Goal: Task Accomplishment & Management: Complete application form

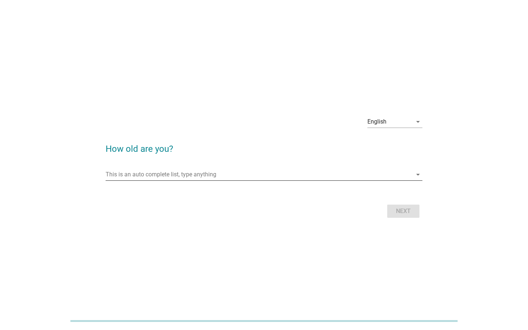
click at [237, 175] on input "This is an auto complete list, type anything" at bounding box center [259, 175] width 306 height 12
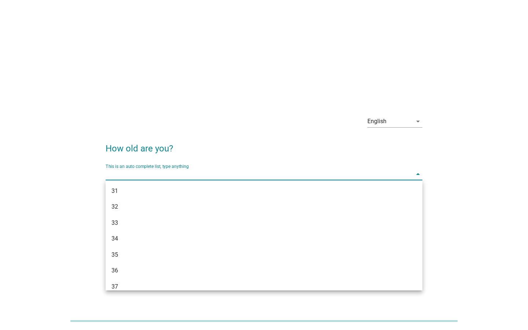
scroll to position [218, 0]
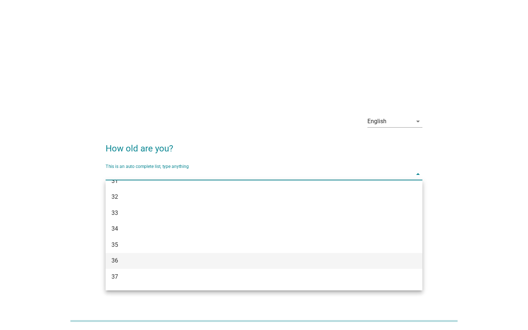
click at [202, 256] on div "36" at bounding box center [251, 260] width 280 height 9
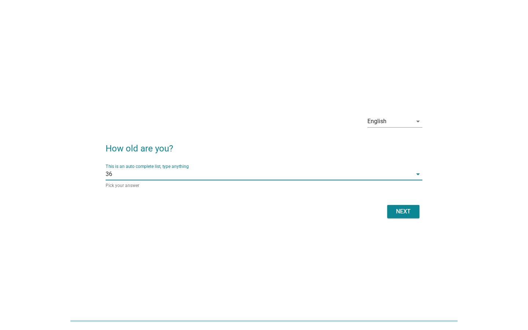
click at [410, 205] on button "Next" at bounding box center [403, 211] width 32 height 13
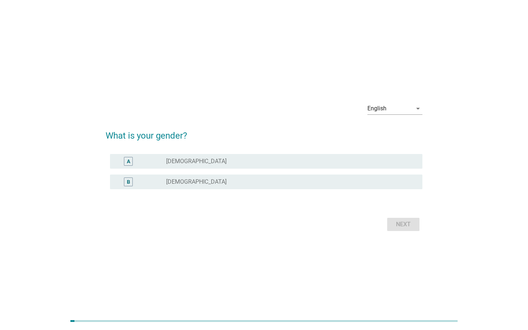
click at [343, 187] on div "B radio_button_unchecked [DEMOGRAPHIC_DATA]" at bounding box center [266, 181] width 312 height 15
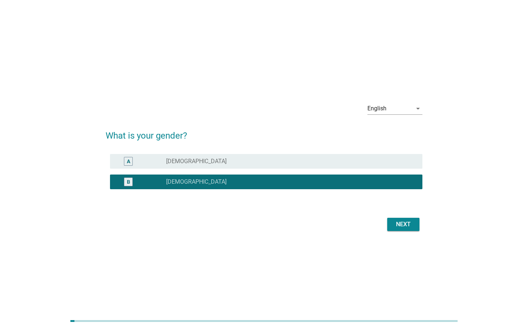
click at [392, 221] on button "Next" at bounding box center [403, 224] width 32 height 13
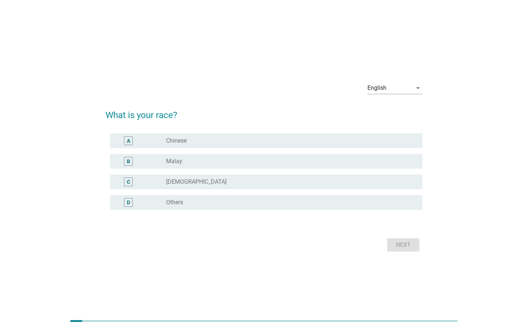
click at [402, 147] on div "A radio_button_unchecked Chinese" at bounding box center [266, 140] width 312 height 15
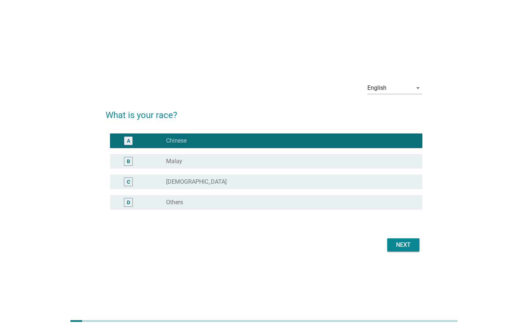
click at [402, 244] on div "Next" at bounding box center [403, 244] width 21 height 9
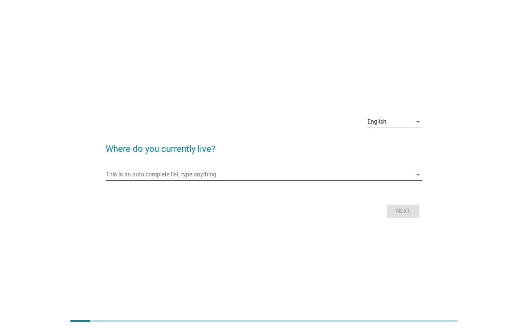
click at [212, 172] on input "This is an auto complete list, type anything" at bounding box center [259, 175] width 306 height 12
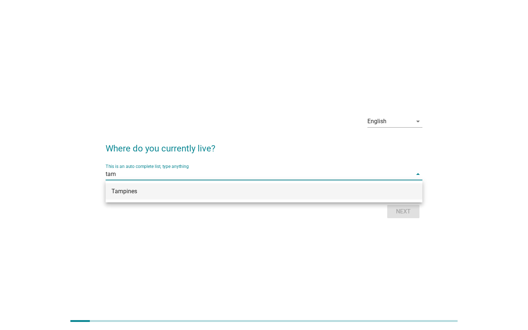
type input "tamp"
click at [184, 187] on div "Tampines" at bounding box center [251, 191] width 280 height 9
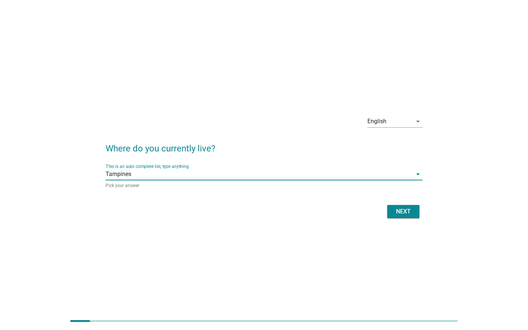
click at [400, 209] on div "Next" at bounding box center [403, 211] width 21 height 9
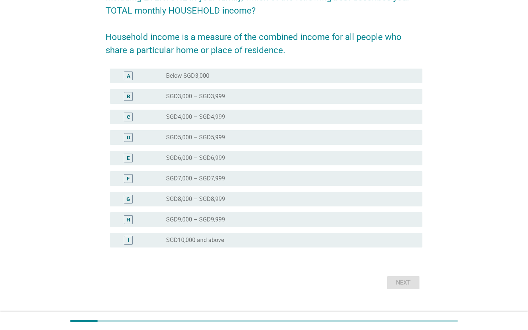
scroll to position [74, 0]
click at [283, 199] on div "radio_button_unchecked SGD8,000 – SGD8,999" at bounding box center [288, 198] width 244 height 7
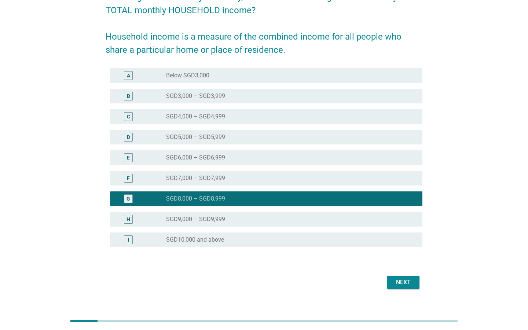
click at [401, 278] on div "Next" at bounding box center [403, 282] width 21 height 9
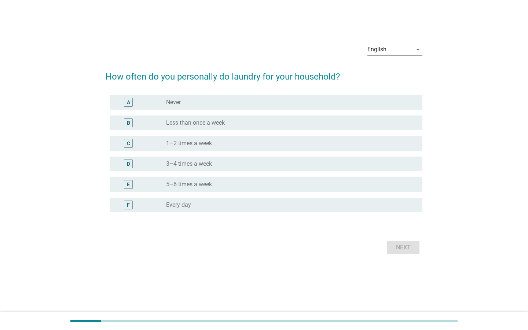
scroll to position [0, 0]
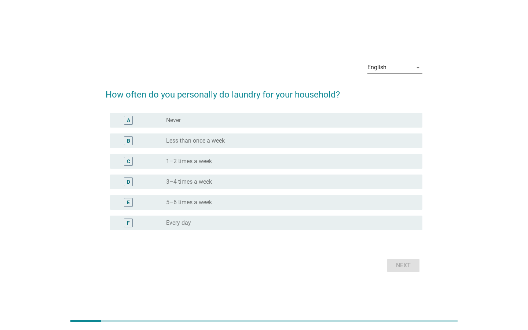
click at [289, 141] on div "radio_button_unchecked Less than once a week" at bounding box center [288, 140] width 244 height 7
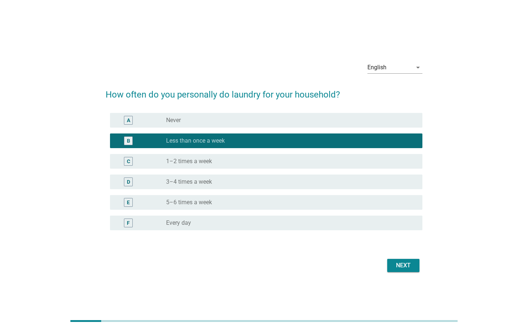
click at [380, 153] on div "C radio_button_unchecked 1–2 times a week" at bounding box center [264, 161] width 317 height 21
click at [378, 162] on div "radio_button_unchecked 1–2 times a week" at bounding box center [288, 161] width 244 height 7
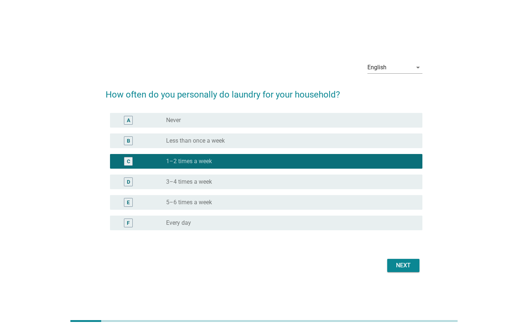
click at [406, 265] on div "Next" at bounding box center [403, 265] width 21 height 9
